Goal: Transaction & Acquisition: Obtain resource

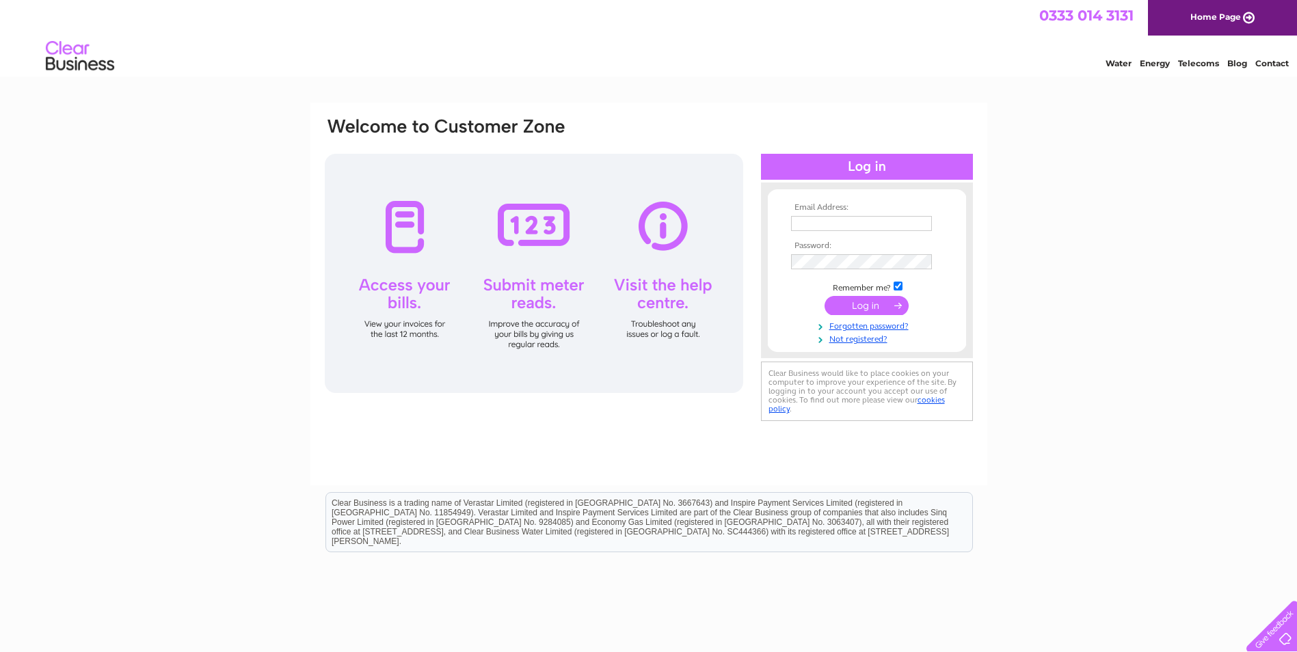
type input "eleanor.walker@titanplus.co.uk"
click at [876, 310] on input "submit" at bounding box center [867, 305] width 84 height 19
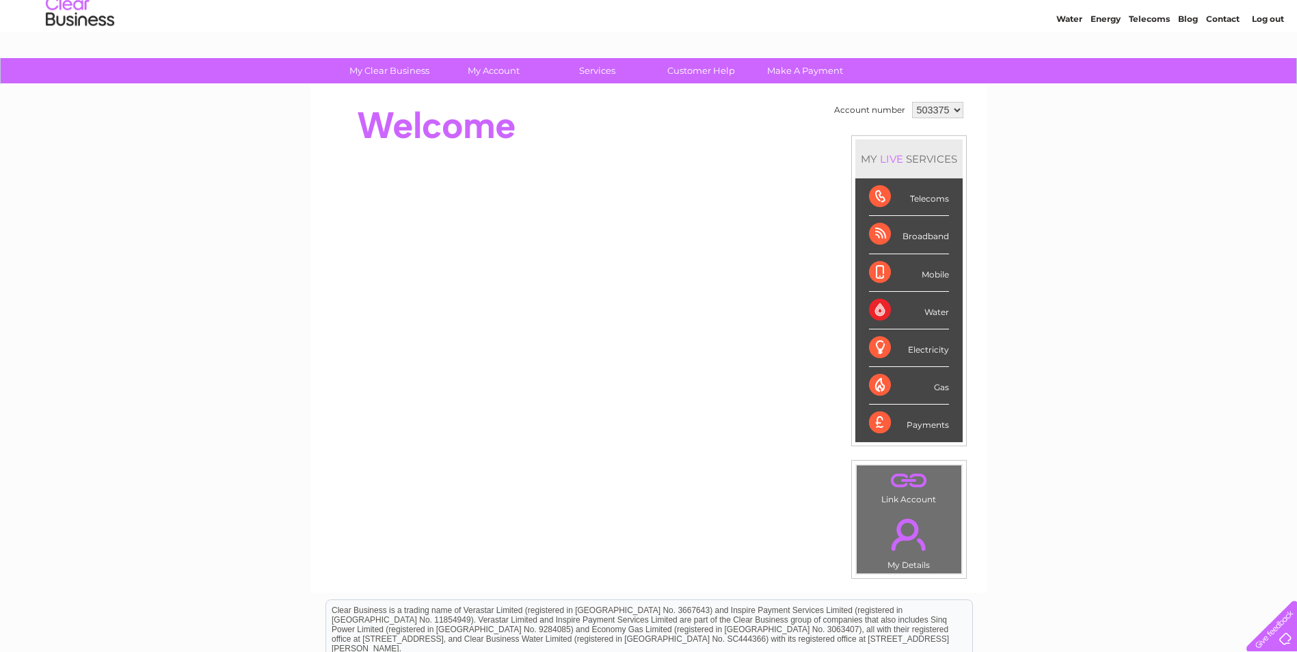
scroll to position [68, 0]
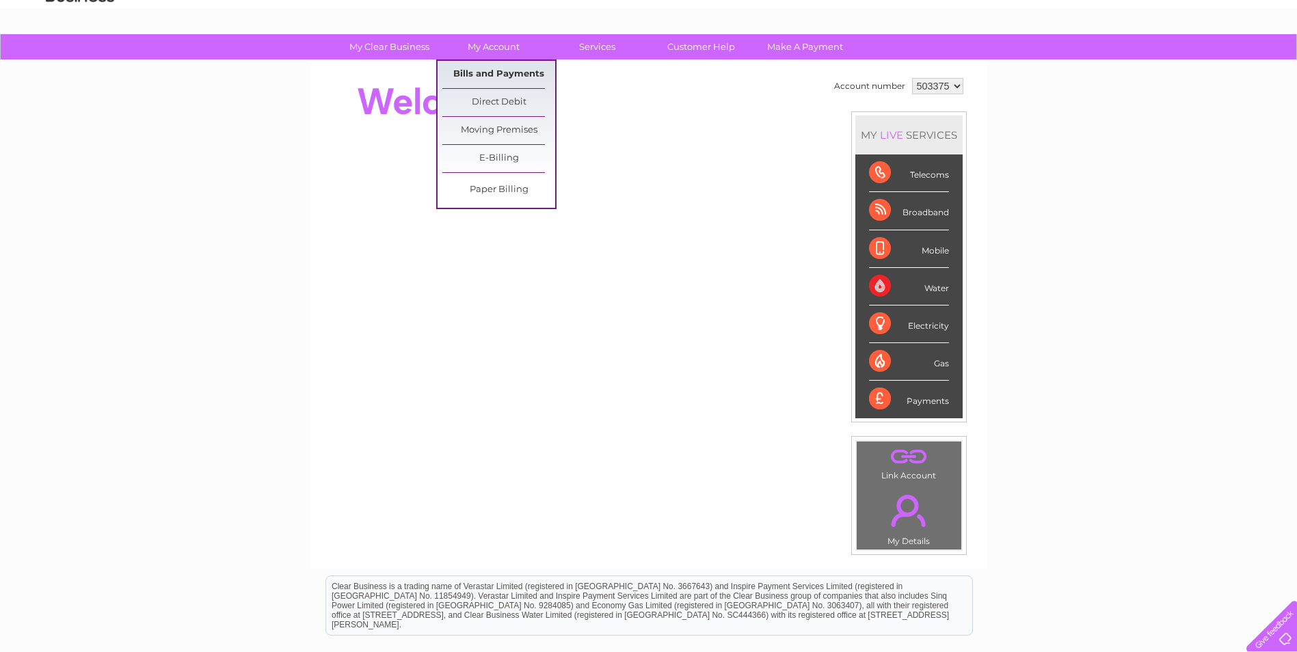
click at [509, 75] on link "Bills and Payments" at bounding box center [498, 74] width 113 height 27
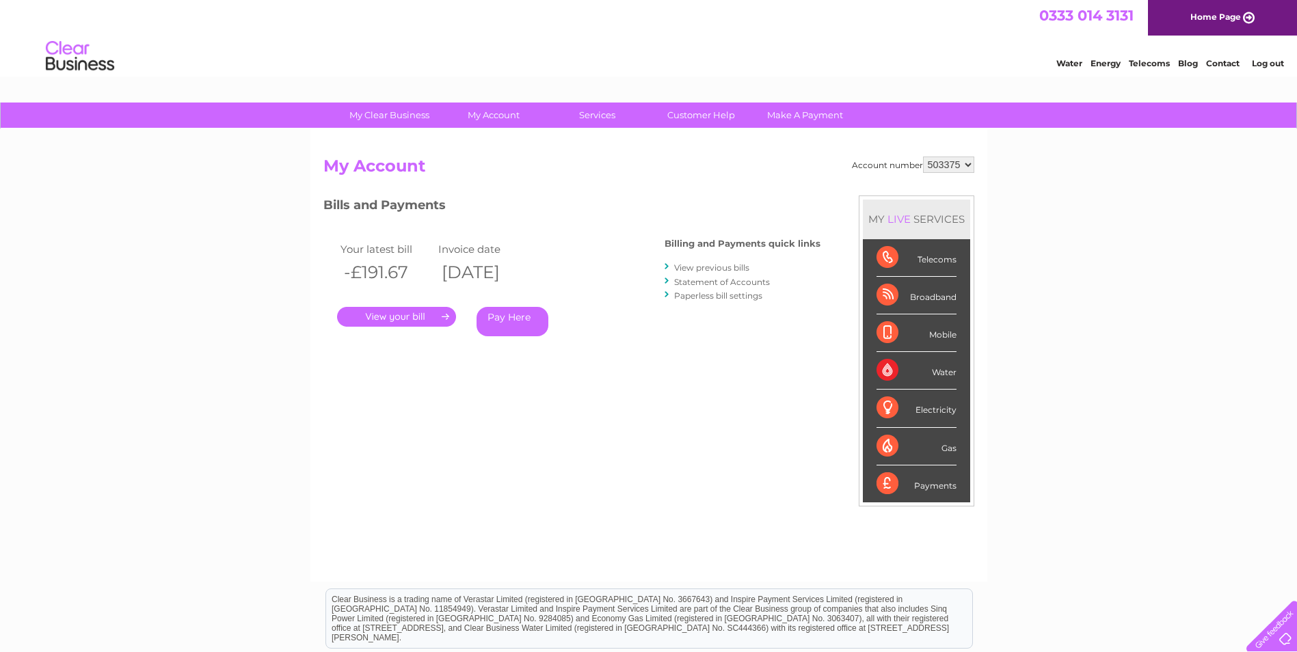
click at [424, 317] on link "." at bounding box center [396, 317] width 119 height 20
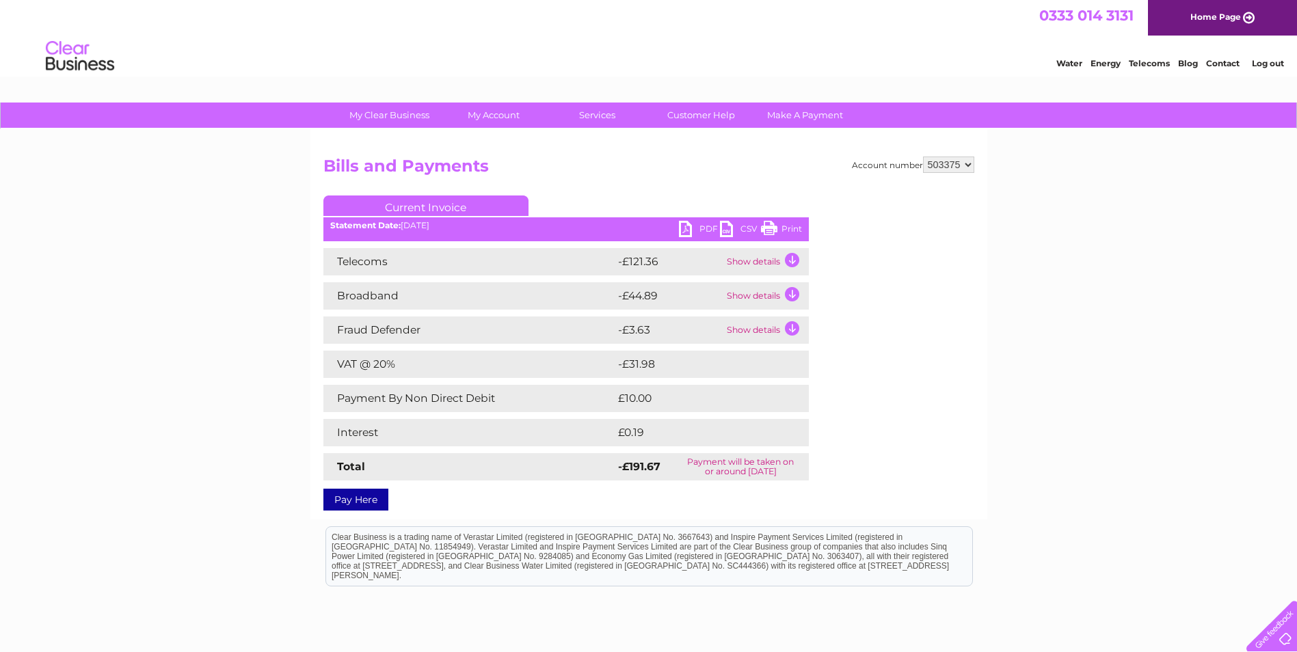
click at [682, 231] on link "PDF" at bounding box center [699, 231] width 41 height 20
click at [965, 165] on select "503375 905142" at bounding box center [948, 165] width 51 height 16
select select "905142"
click at [923, 157] on select "503375 905142" at bounding box center [948, 165] width 51 height 16
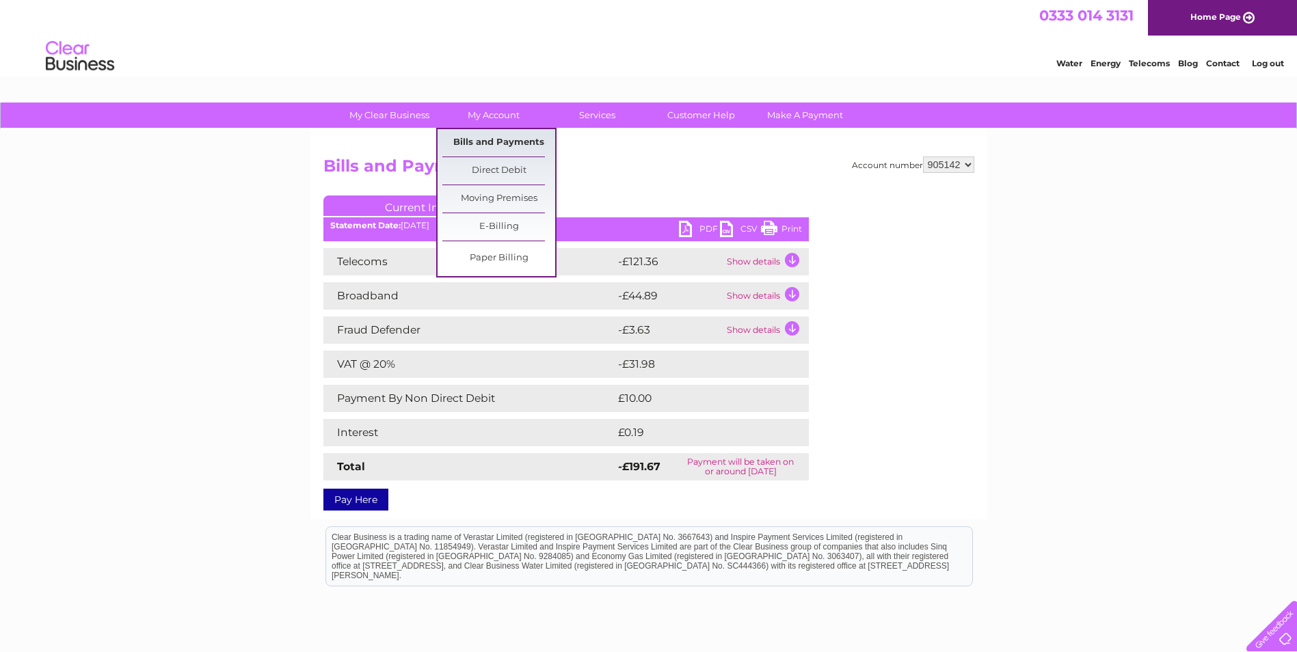
click at [492, 148] on link "Bills and Payments" at bounding box center [498, 142] width 113 height 27
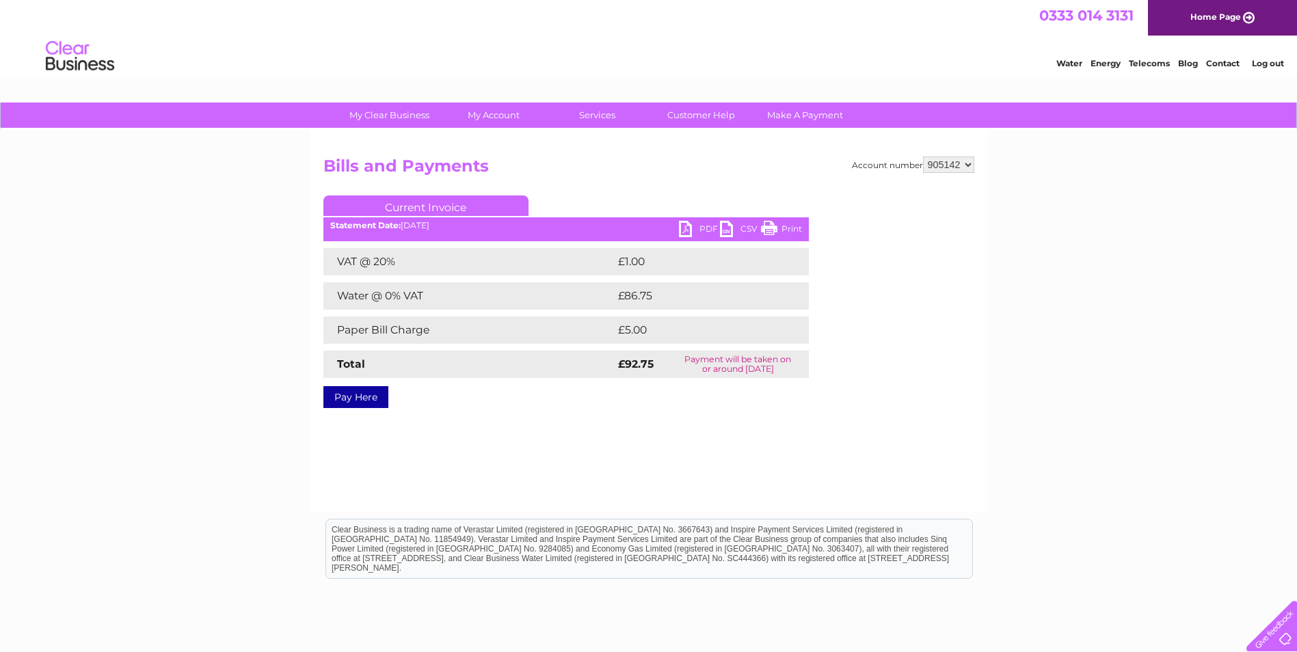
click at [686, 228] on link "PDF" at bounding box center [699, 231] width 41 height 20
